Goal: Information Seeking & Learning: Learn about a topic

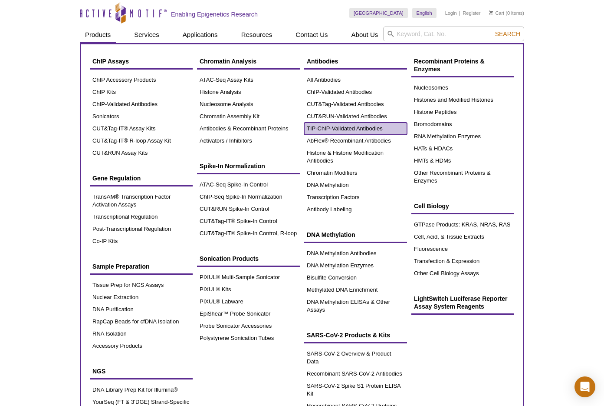
click at [315, 128] on link "TIP-ChIP-Validated Antibodies" at bounding box center [355, 128] width 103 height 12
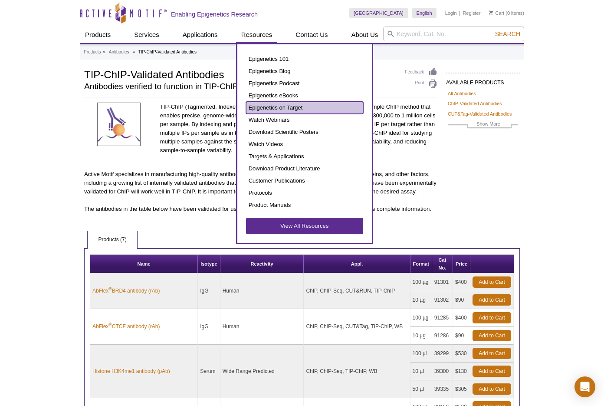
click at [260, 108] on link "Epigenetics on Target" at bounding box center [304, 108] width 117 height 12
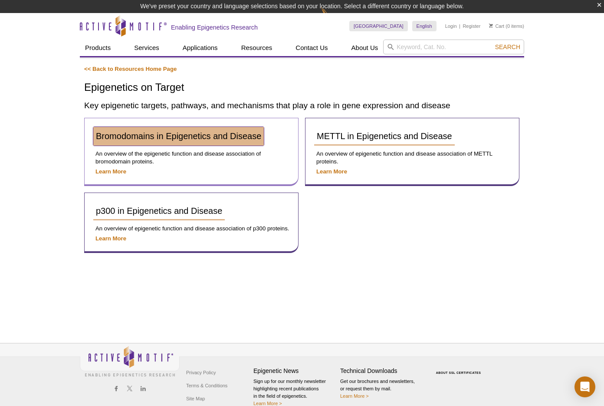
click at [219, 137] on span "Bromodomains in Epigenetics and Disease" at bounding box center [178, 136] width 165 height 10
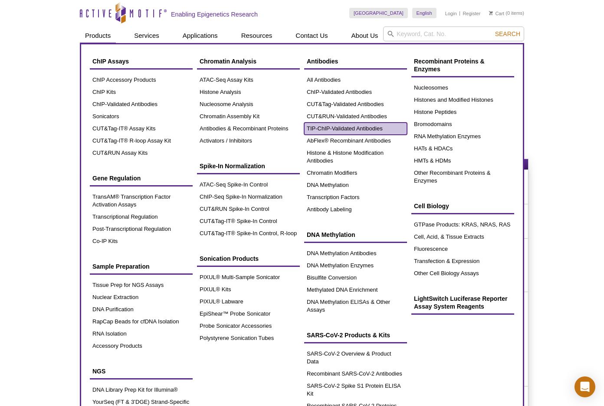
click at [316, 126] on link "TIP-ChIP-Validated Antibodies" at bounding box center [355, 128] width 103 height 12
